Goal: Find specific page/section: Find specific page/section

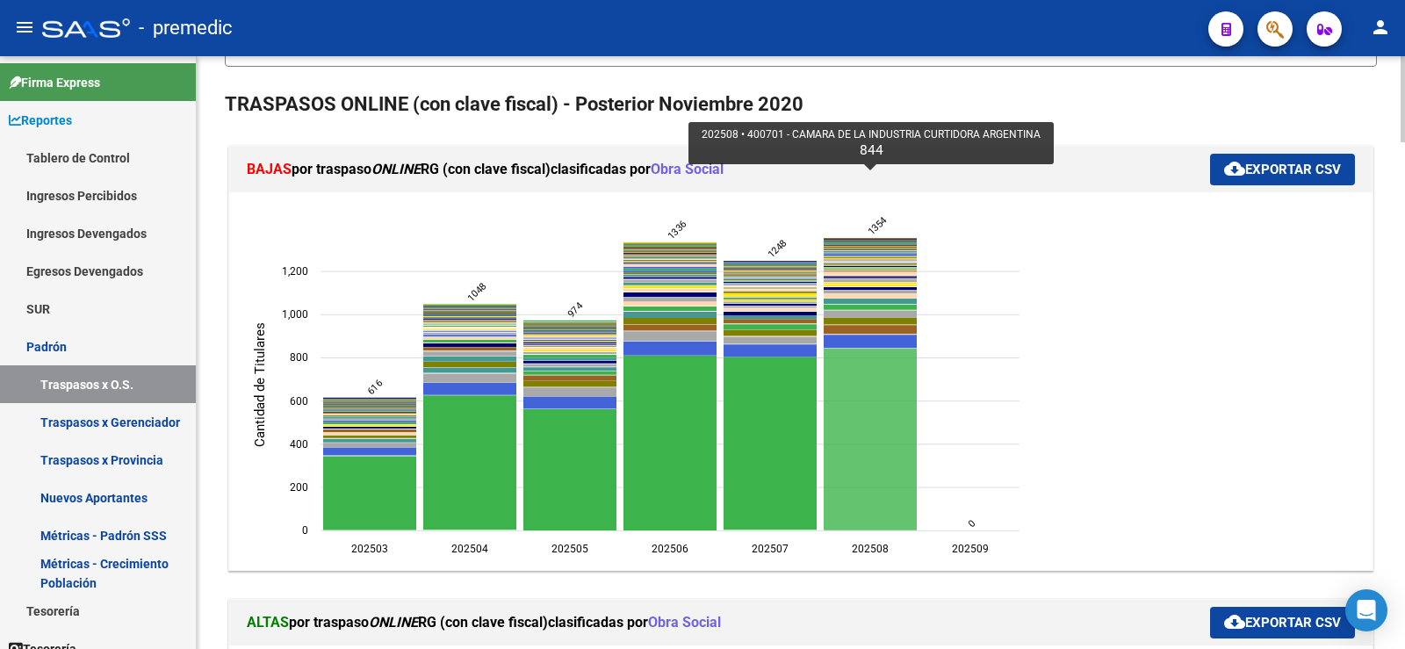
scroll to position [263, 0]
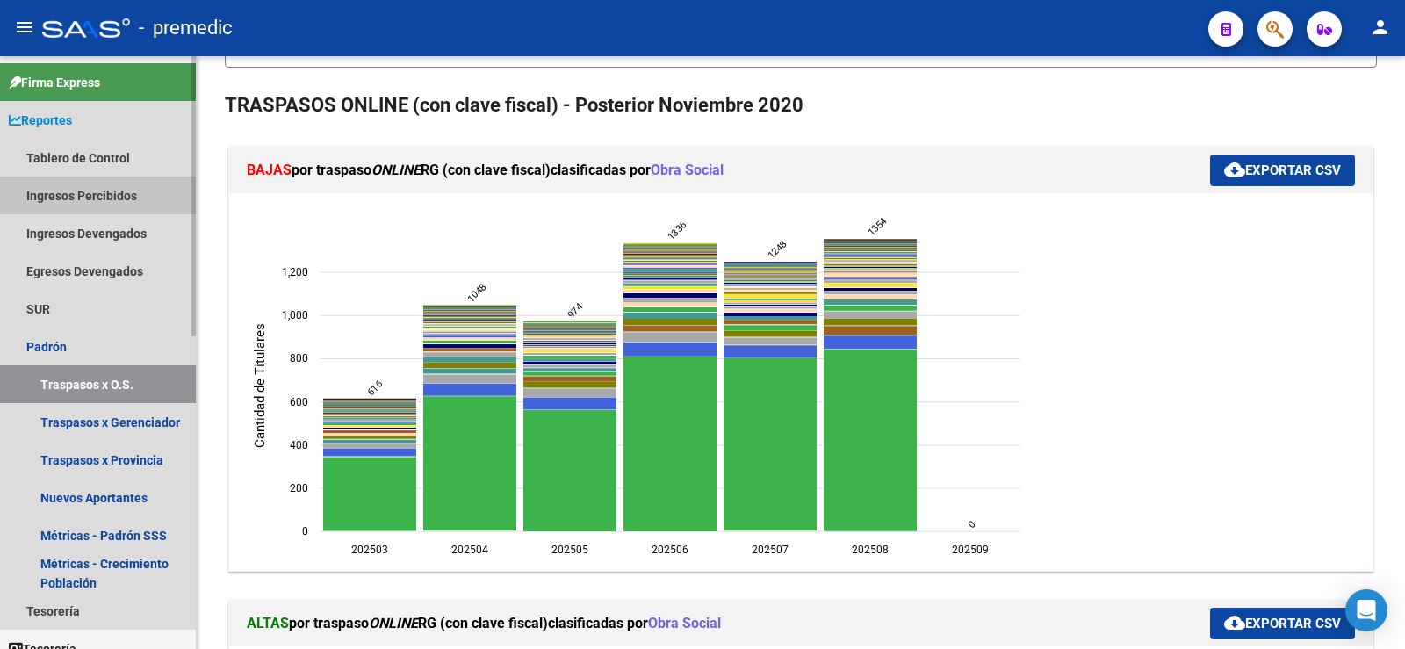
click at [105, 193] on link "Ingresos Percibidos" at bounding box center [98, 195] width 196 height 38
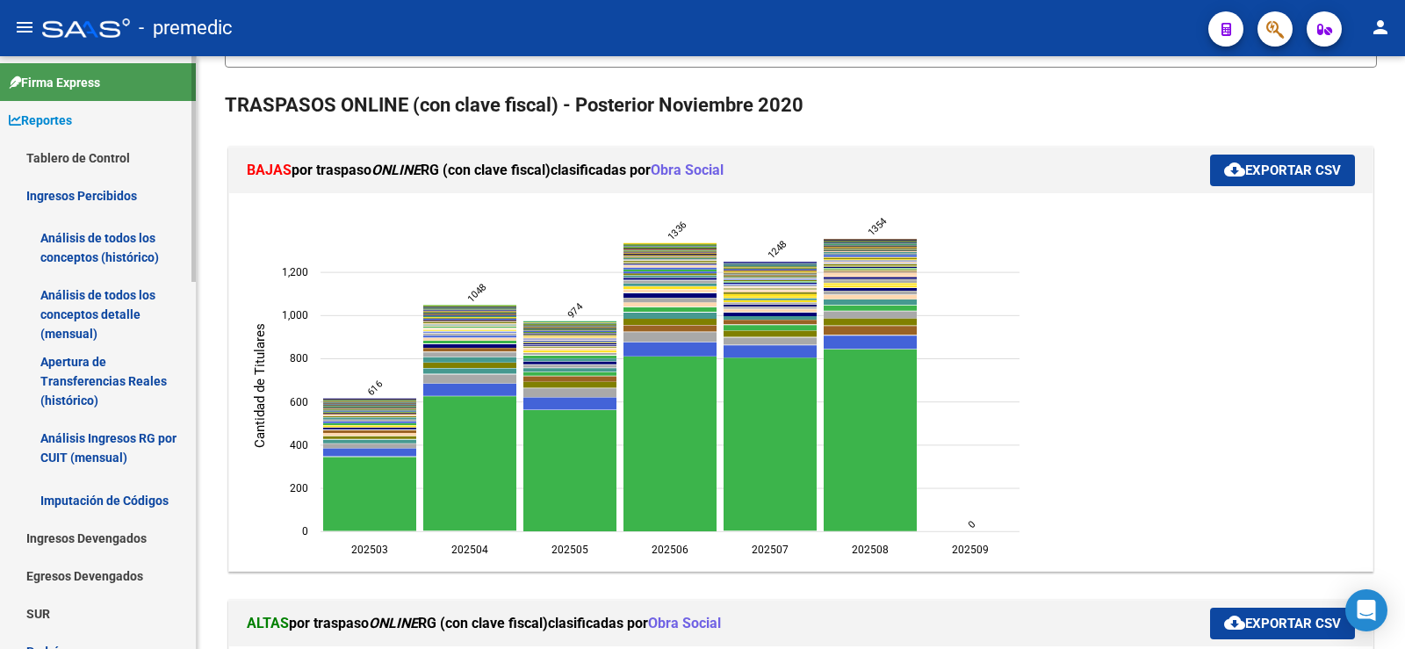
click at [141, 231] on link "Análisis de todos los conceptos (histórico)" at bounding box center [98, 247] width 196 height 67
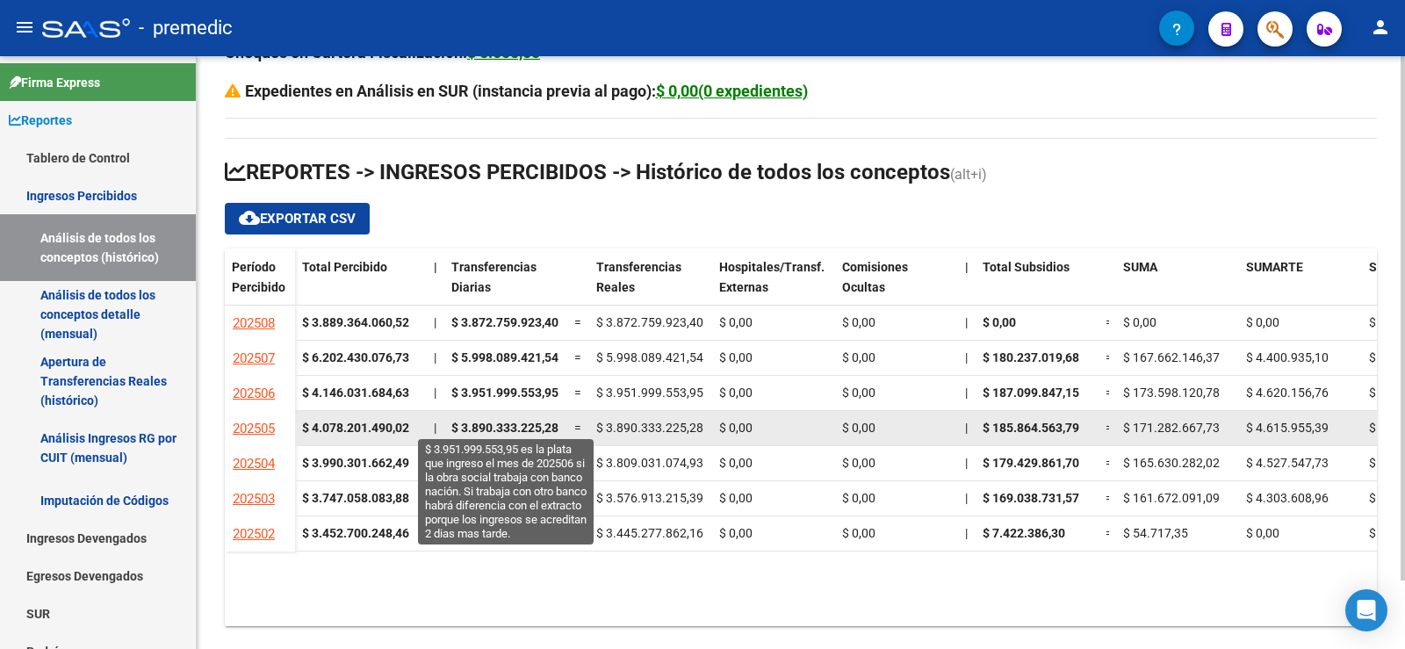
scroll to position [77, 0]
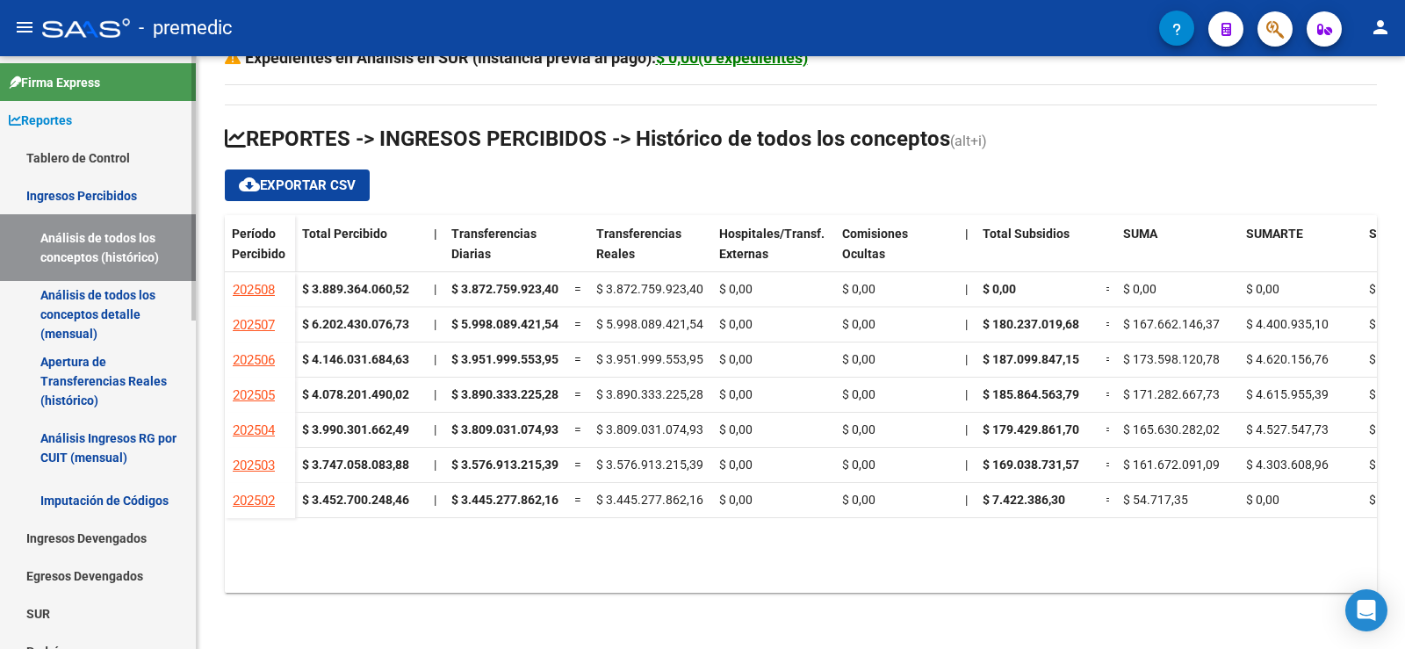
click at [110, 197] on link "Ingresos Percibidos" at bounding box center [98, 195] width 196 height 38
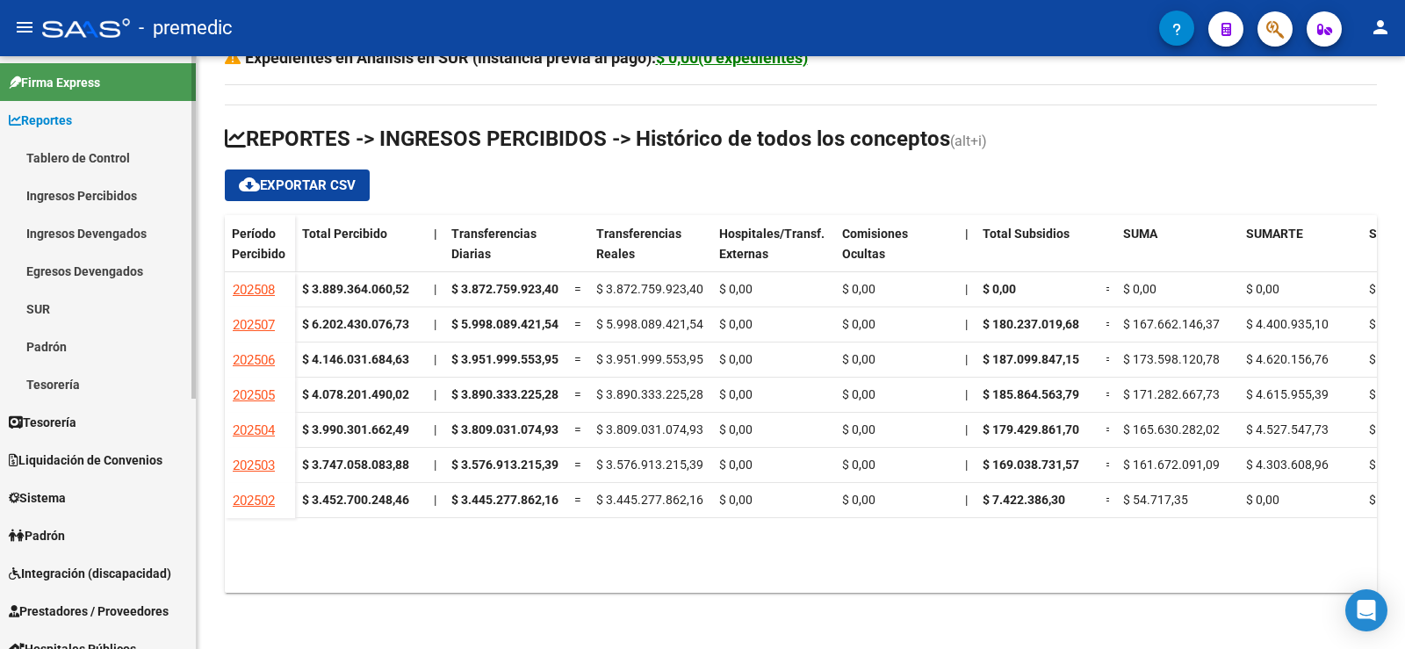
click at [123, 194] on link "Ingresos Percibidos" at bounding box center [98, 195] width 196 height 38
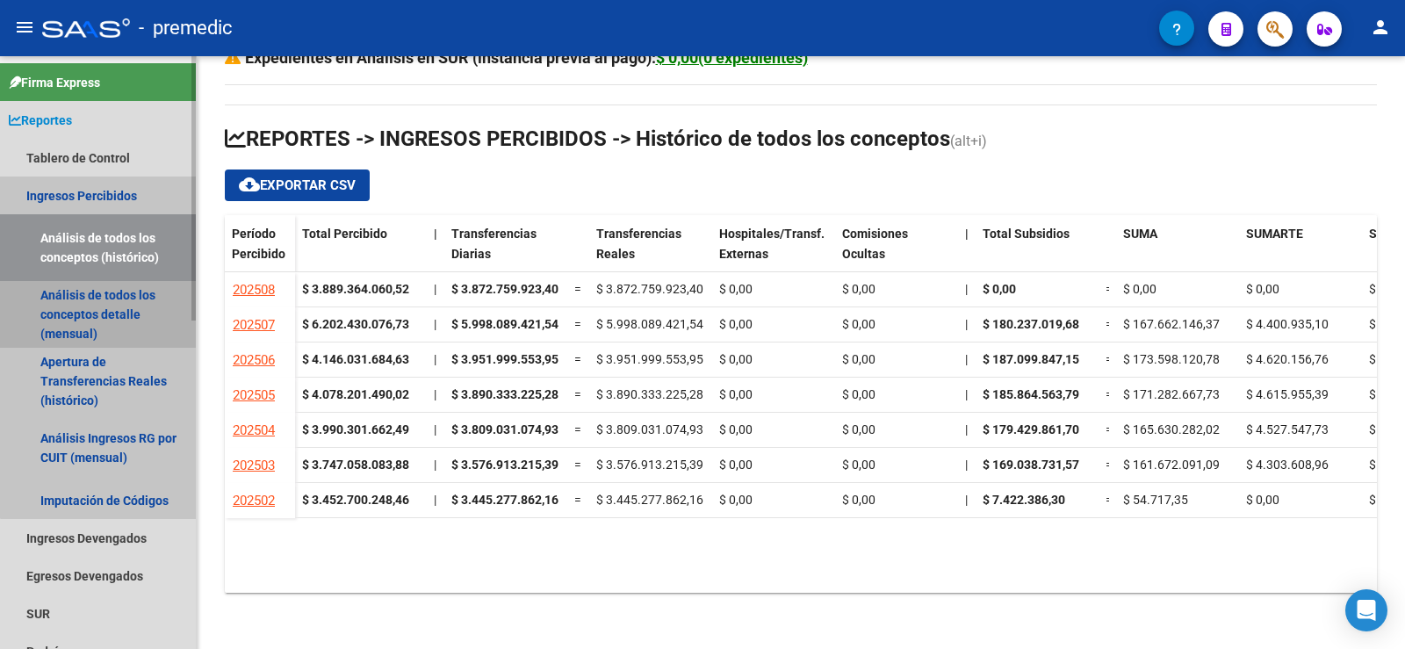
click at [104, 307] on link "Análisis de todos los conceptos detalle (mensual)" at bounding box center [98, 314] width 196 height 67
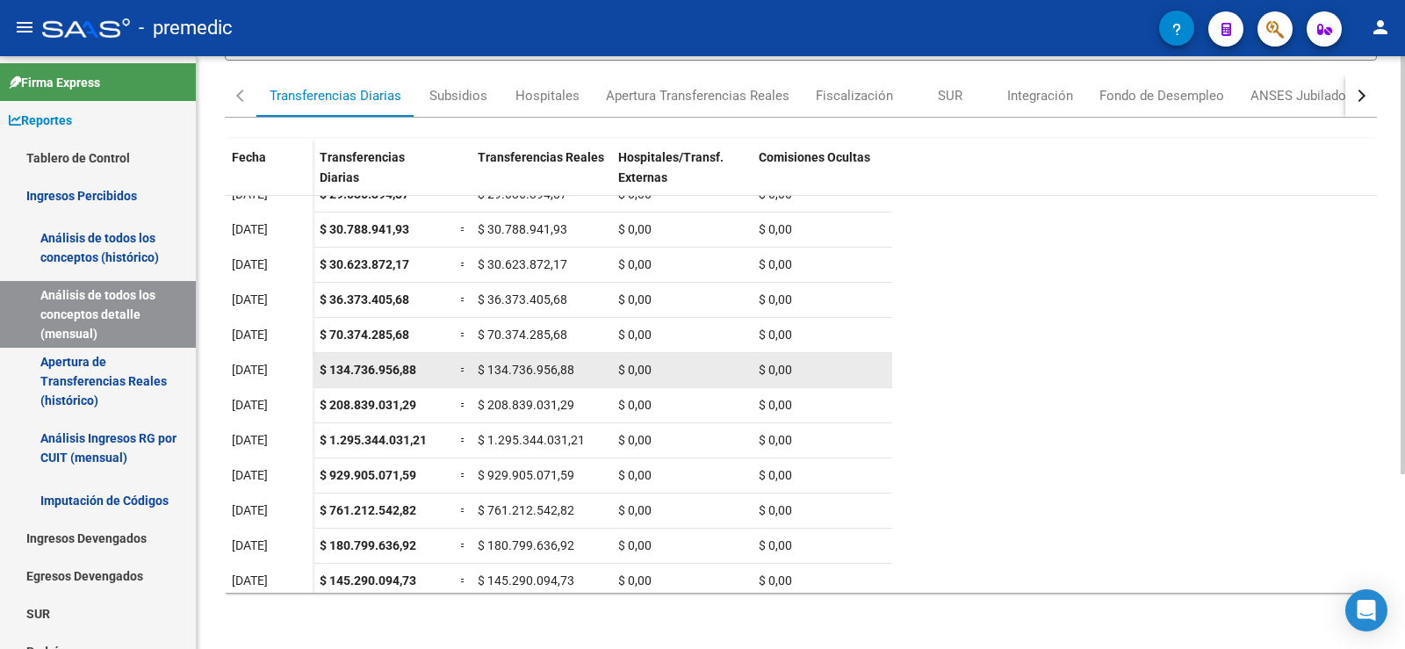
scroll to position [87, 0]
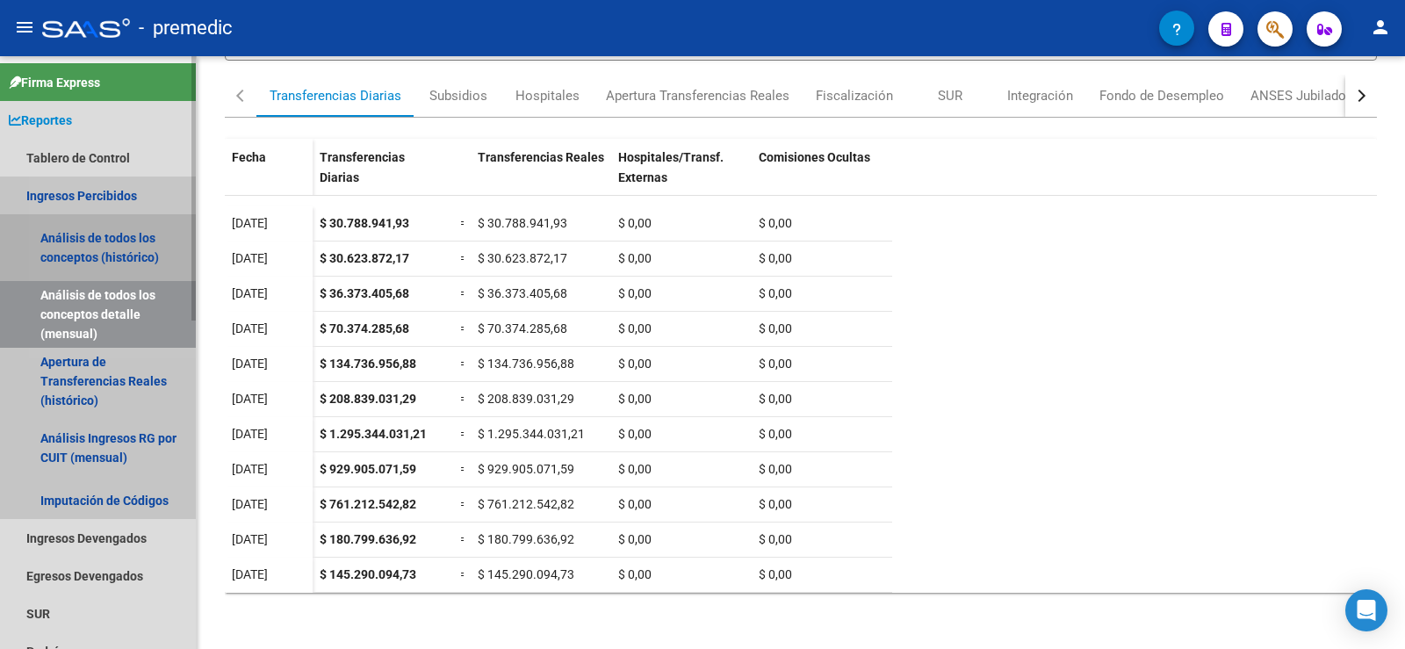
click at [121, 227] on link "Análisis de todos los conceptos (histórico)" at bounding box center [98, 247] width 196 height 67
